Goal: Information Seeking & Learning: Check status

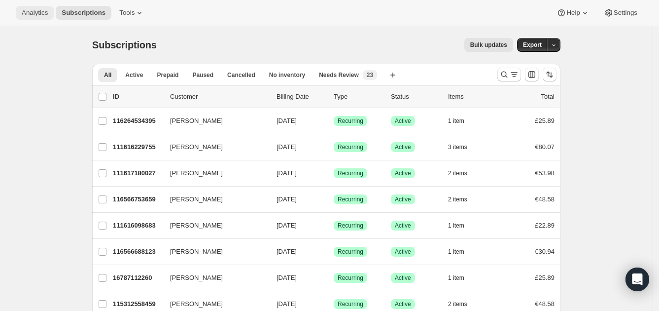
click at [32, 13] on span "Analytics" at bounding box center [35, 13] width 26 height 8
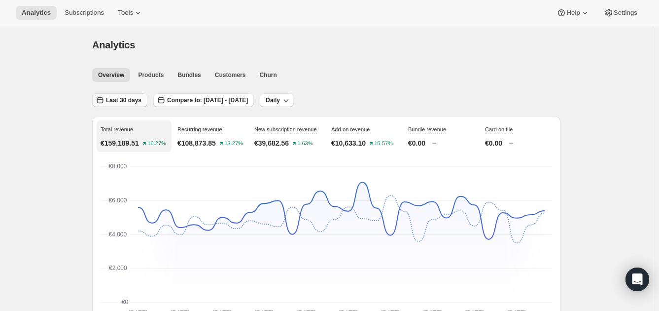
click at [114, 99] on span "Last 30 days" at bounding box center [123, 100] width 35 height 8
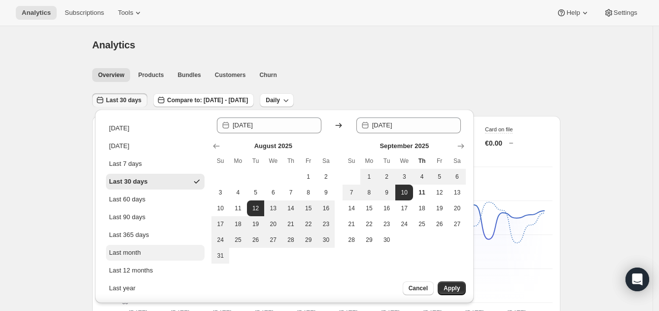
click at [168, 251] on button "Last month" at bounding box center [155, 253] width 99 height 16
type input "[DATE]"
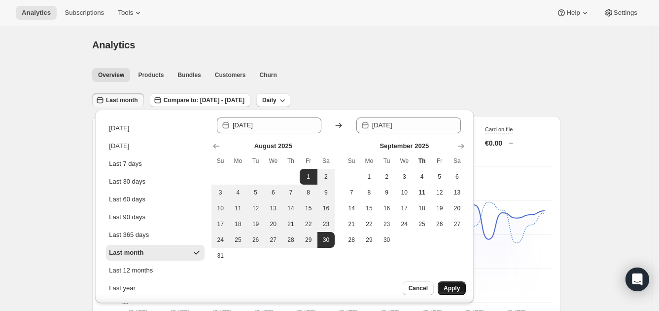
click at [452, 286] on span "Apply" at bounding box center [452, 288] width 16 height 8
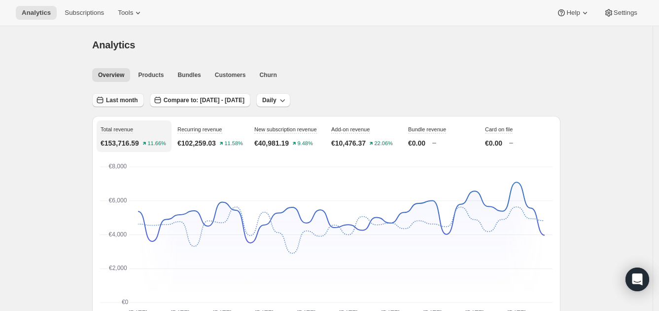
click at [125, 98] on span "Last month" at bounding box center [122, 100] width 32 height 8
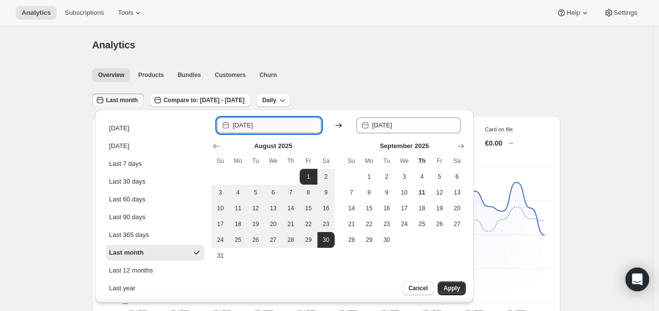
click at [280, 126] on input "[DATE]" at bounding box center [277, 125] width 89 height 16
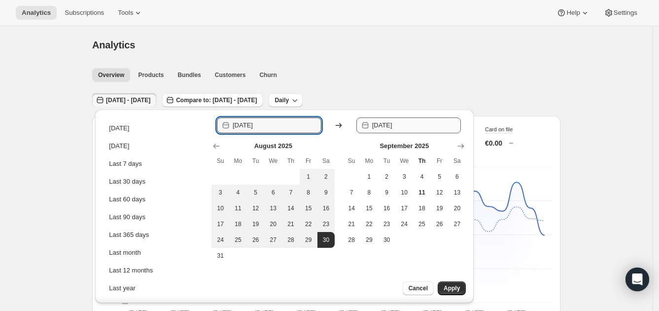
type input "[DATE]"
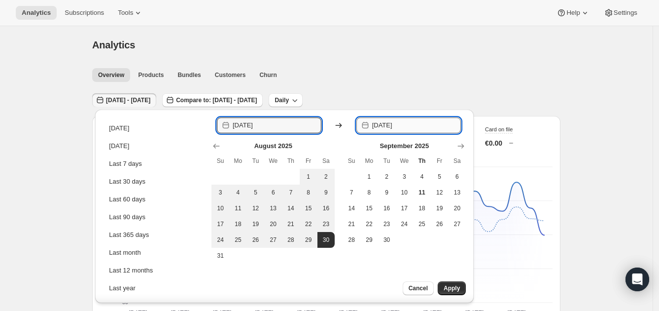
click at [401, 122] on input "[DATE]" at bounding box center [416, 125] width 89 height 16
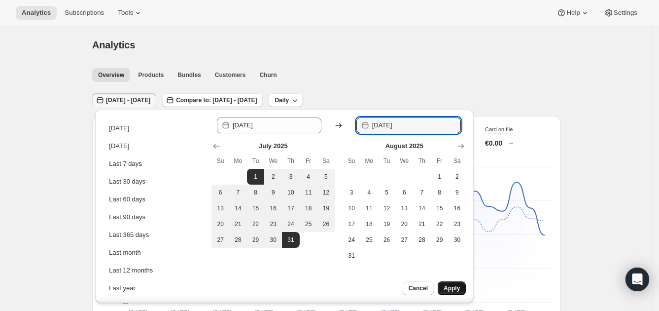
type input "[DATE]"
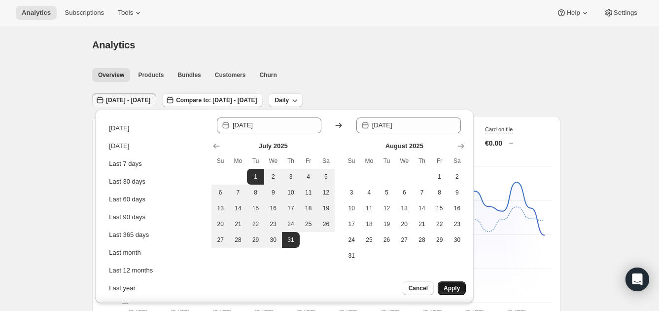
click at [447, 284] on span "Apply" at bounding box center [452, 288] width 16 height 8
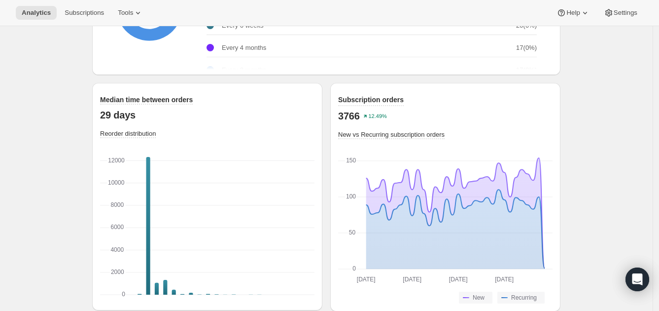
scroll to position [1358, 0]
